Goal: Find specific page/section: Find specific page/section

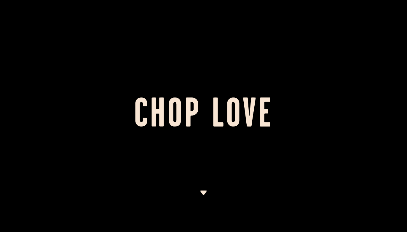
click at [202, 194] on img at bounding box center [203, 193] width 7 height 5
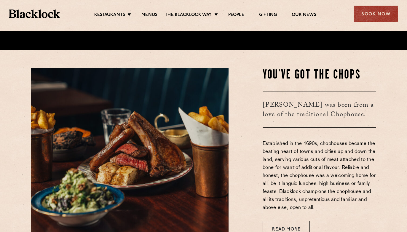
scroll to position [183, 0]
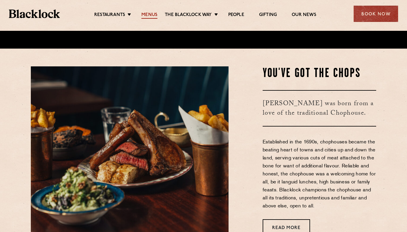
click at [150, 14] on link "Menus" at bounding box center [149, 15] width 16 height 7
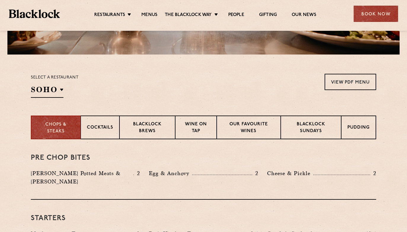
scroll to position [159, 0]
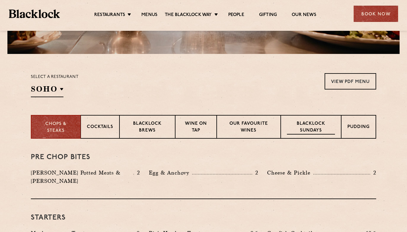
click at [306, 129] on p "Blacklock Sundays" at bounding box center [311, 128] width 48 height 14
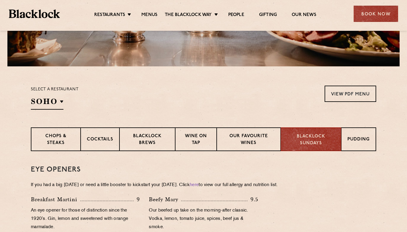
scroll to position [0, 0]
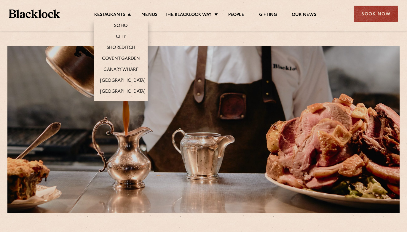
click at [127, 13] on li "Restaurants [GEOGRAPHIC_DATA] [GEOGRAPHIC_DATA] [GEOGRAPHIC_DATA] [GEOGRAPHIC_D…" at bounding box center [114, 15] width 40 height 7
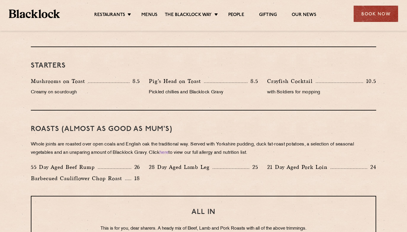
scroll to position [693, 0]
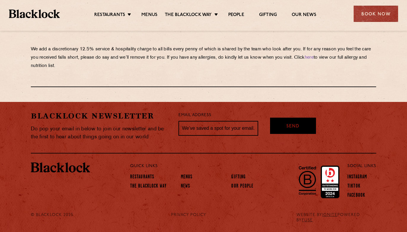
drag, startPoint x: 186, startPoint y: 184, endPoint x: 375, endPoint y: 3, distance: 261.2
